Goal: Task Accomplishment & Management: Manage account settings

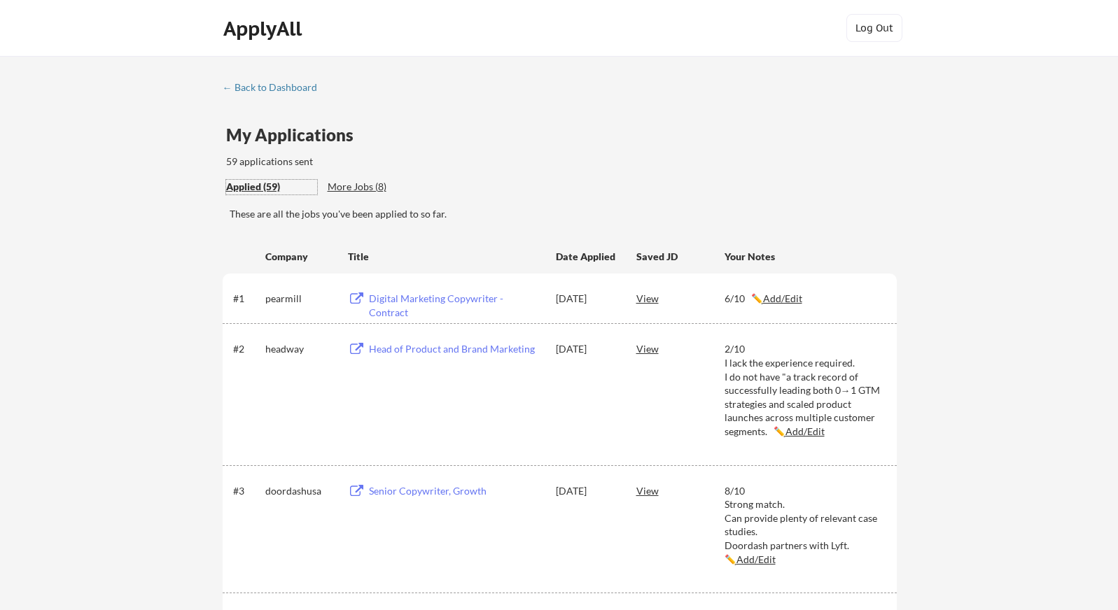
click at [270, 31] on div "ApplyAll" at bounding box center [264, 29] width 83 height 24
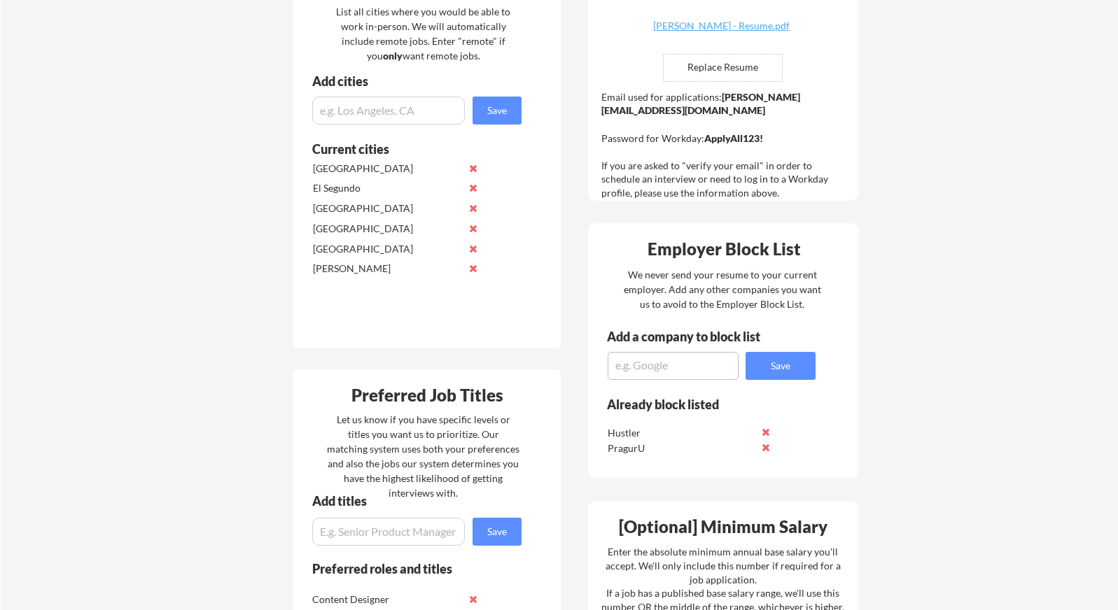
scroll to position [112, 0]
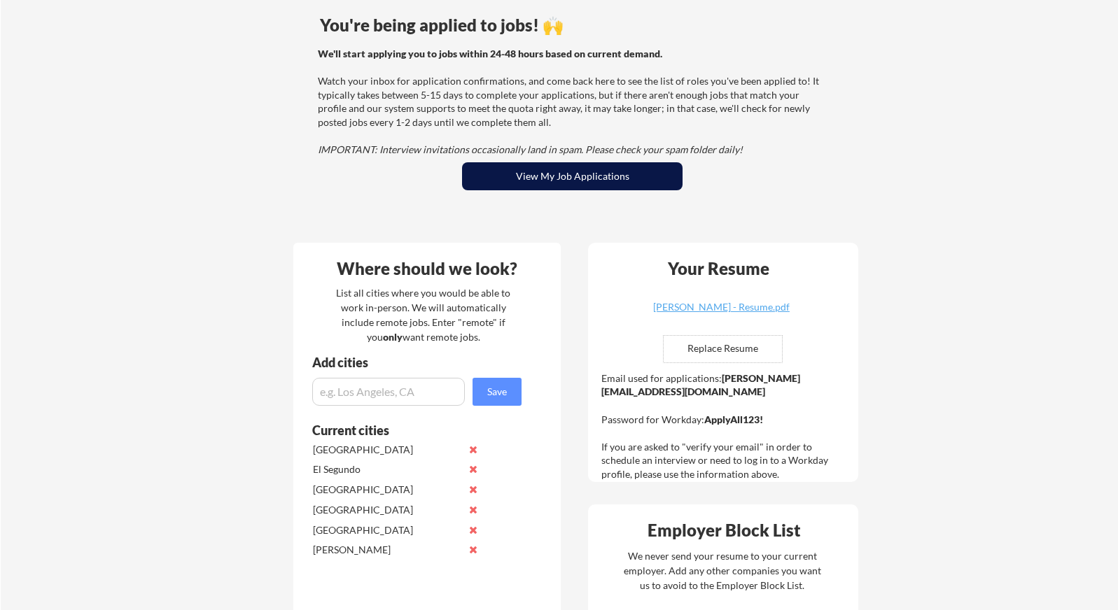
click at [517, 175] on button "View My Job Applications" at bounding box center [572, 176] width 221 height 28
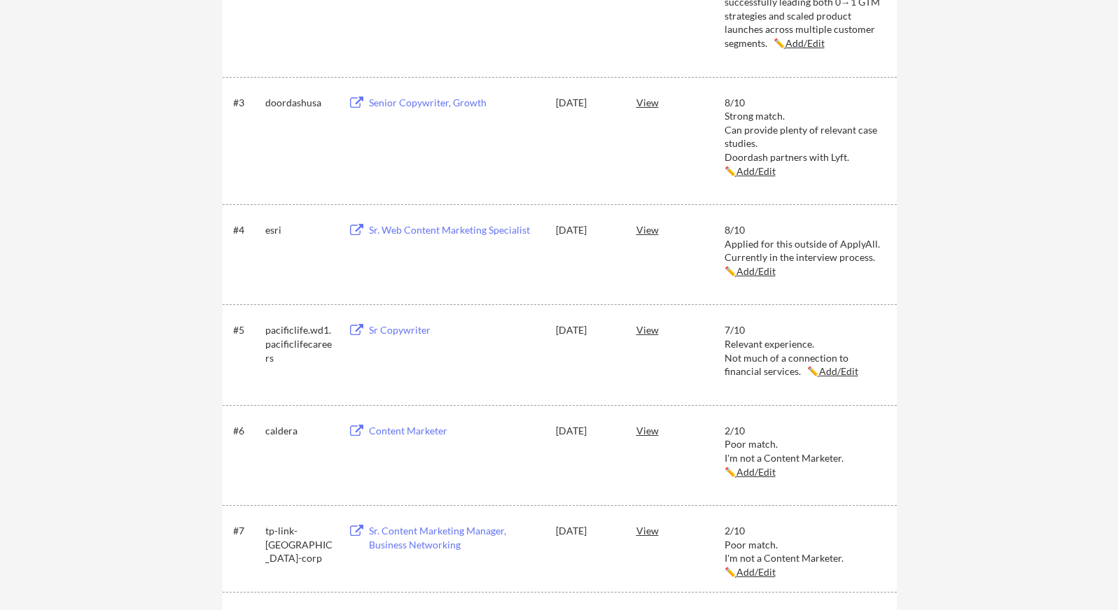
scroll to position [335, 0]
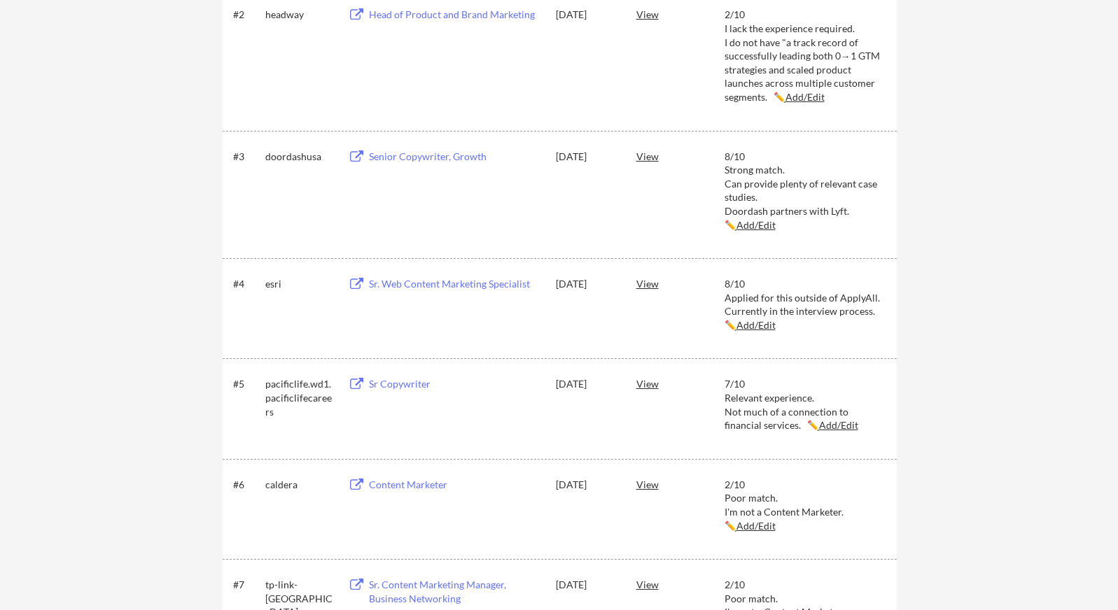
click at [819, 431] on u "Add/Edit" at bounding box center [838, 425] width 39 height 12
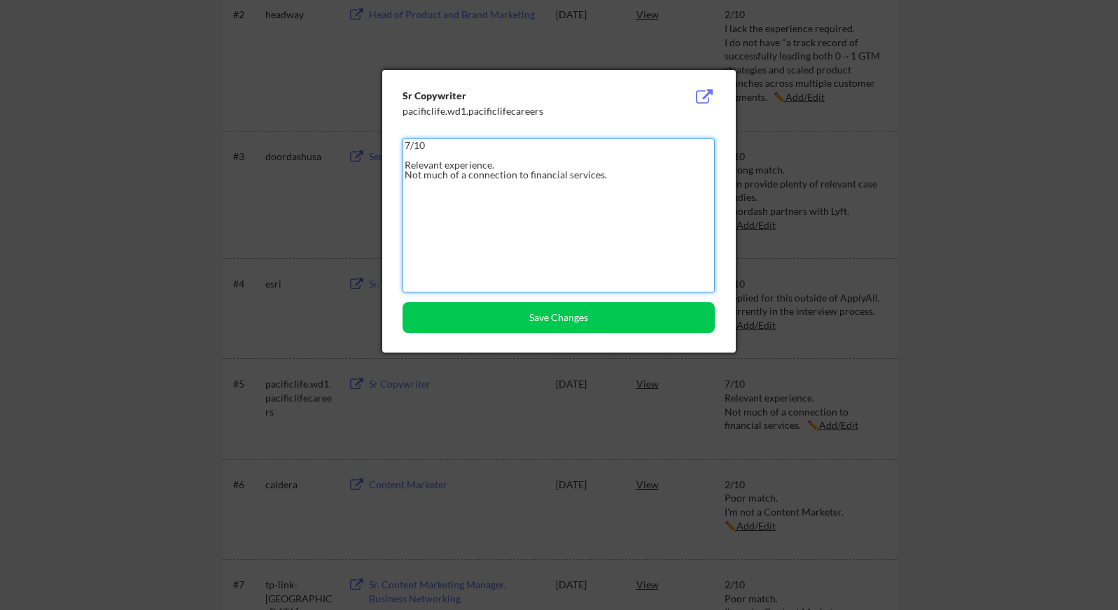
click at [441, 155] on textarea "7/10 Relevant experience. Not much of a connection to financial services." at bounding box center [559, 216] width 312 height 154
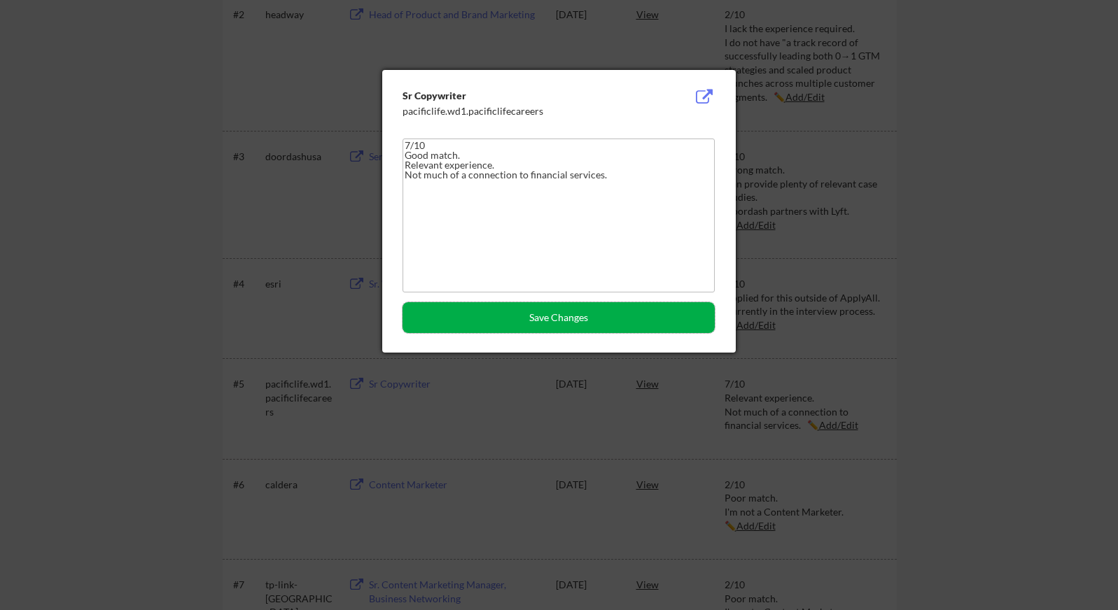
click at [501, 318] on button "Save Changes" at bounding box center [559, 317] width 312 height 31
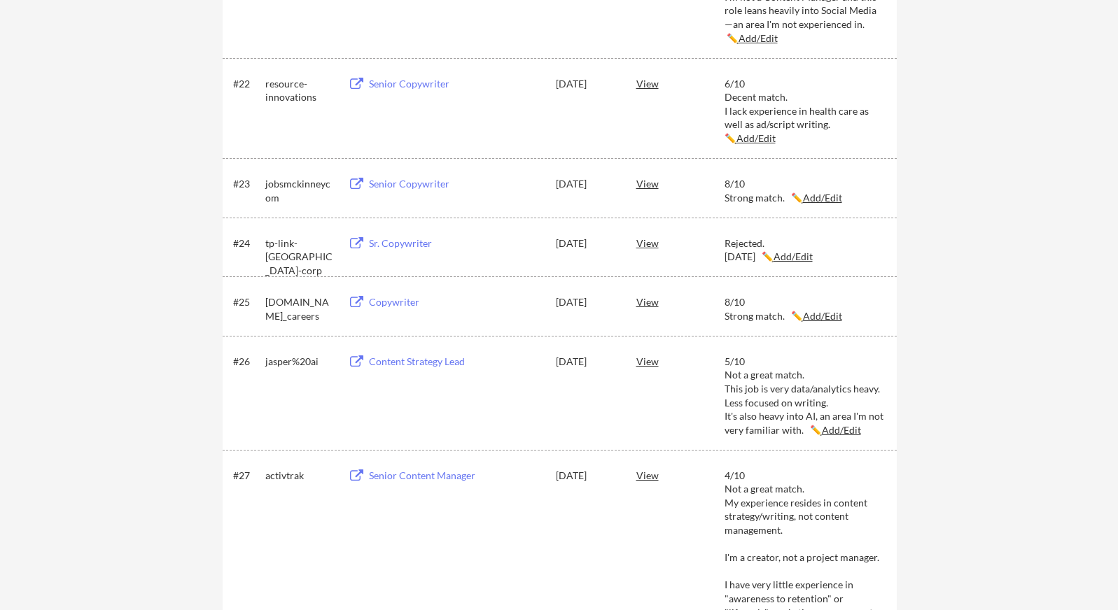
scroll to position [2577, 0]
click at [813, 256] on u "Add/Edit" at bounding box center [793, 255] width 39 height 12
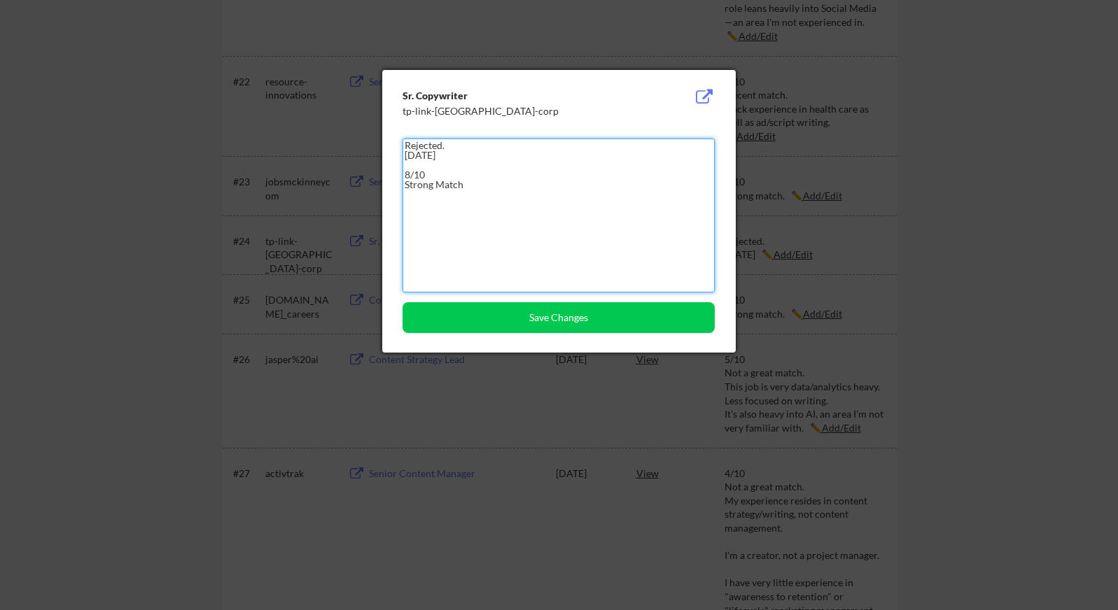
click at [441, 187] on textarea "Rejected. September 16, 2025 8/10 Strong Match" at bounding box center [559, 216] width 312 height 154
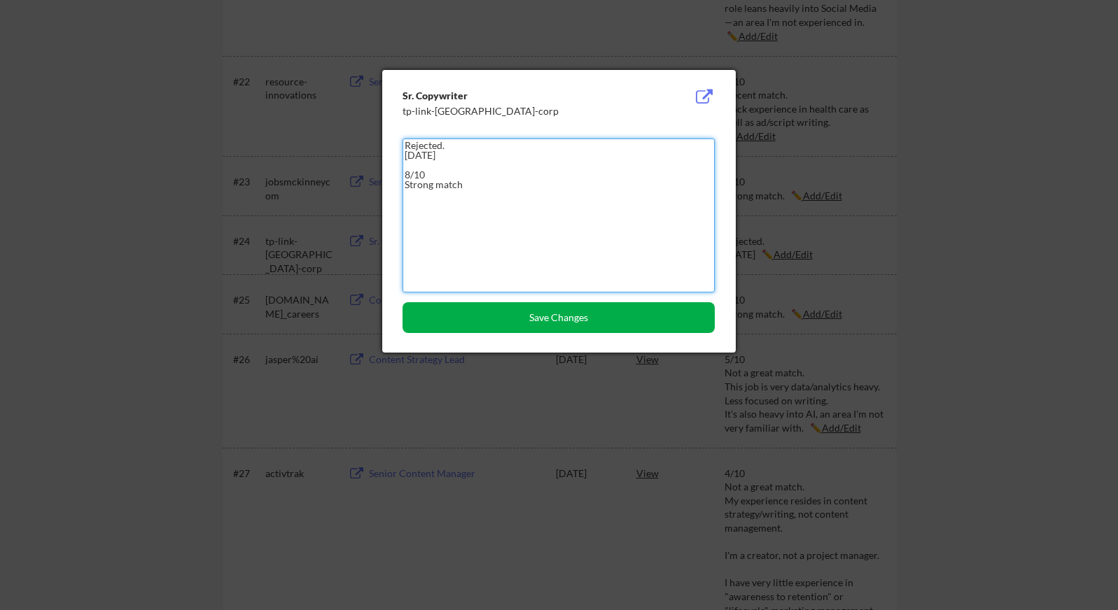
type textarea "Rejected. September 16, 2025 8/10 Strong match"
click at [488, 316] on button "Save Changes" at bounding box center [559, 317] width 312 height 31
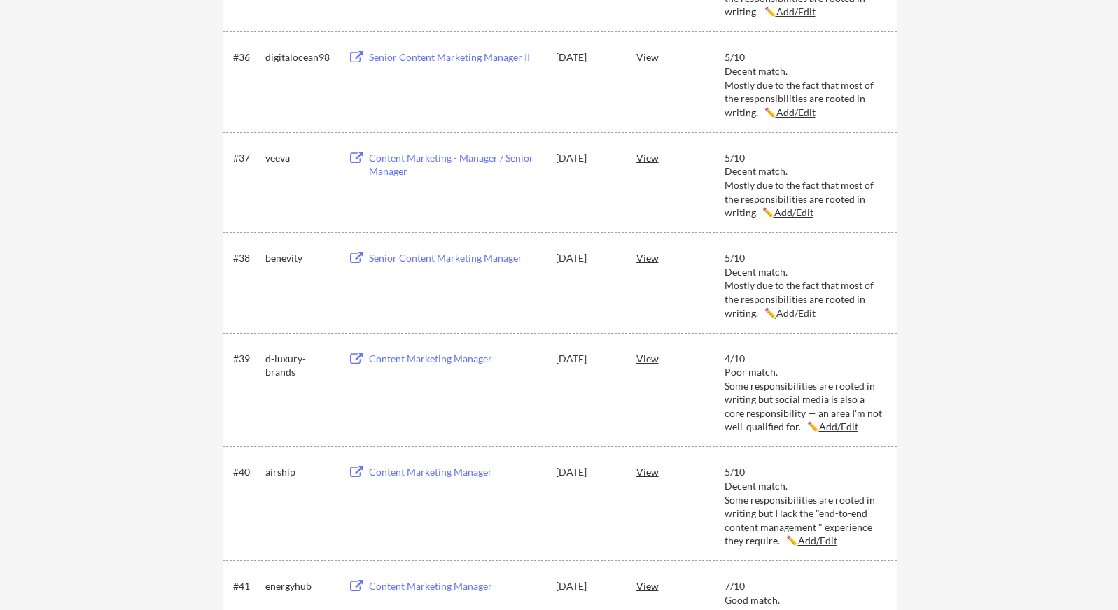
scroll to position [4375, 0]
